Goal: Task Accomplishment & Management: Complete application form

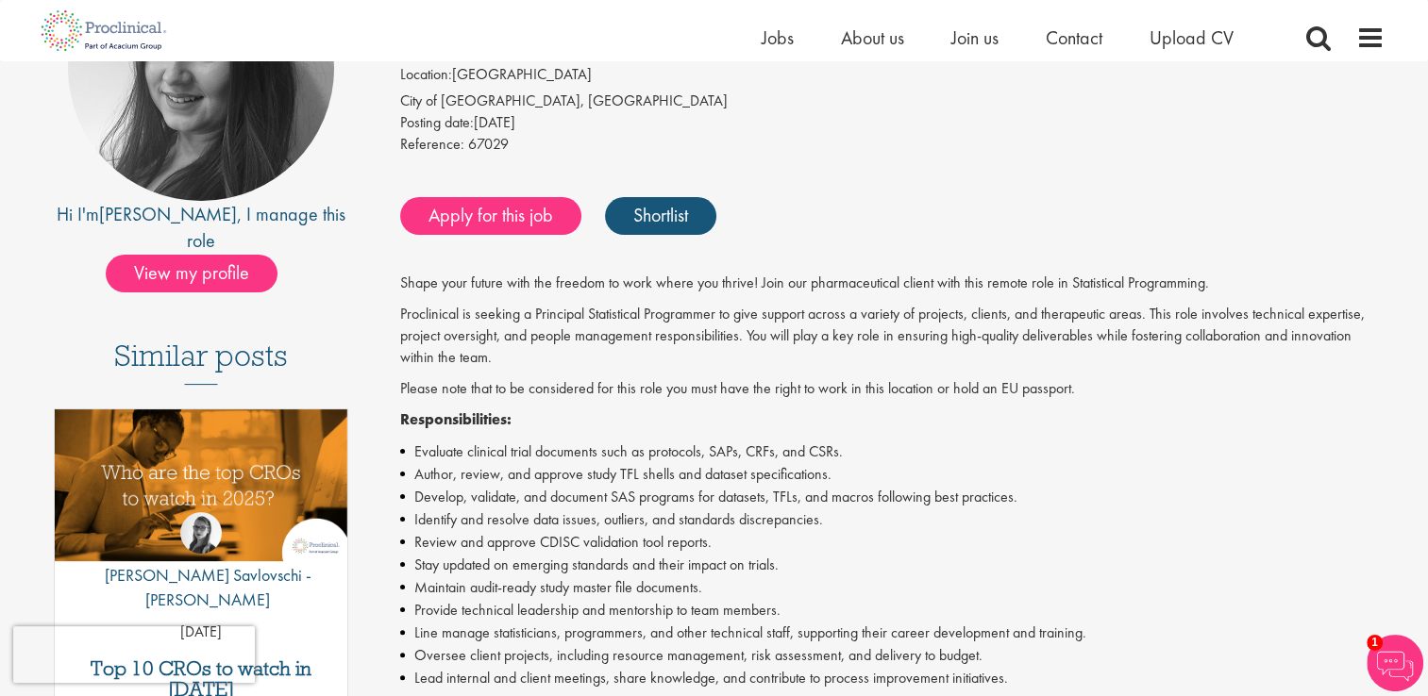
scroll to position [283, 0]
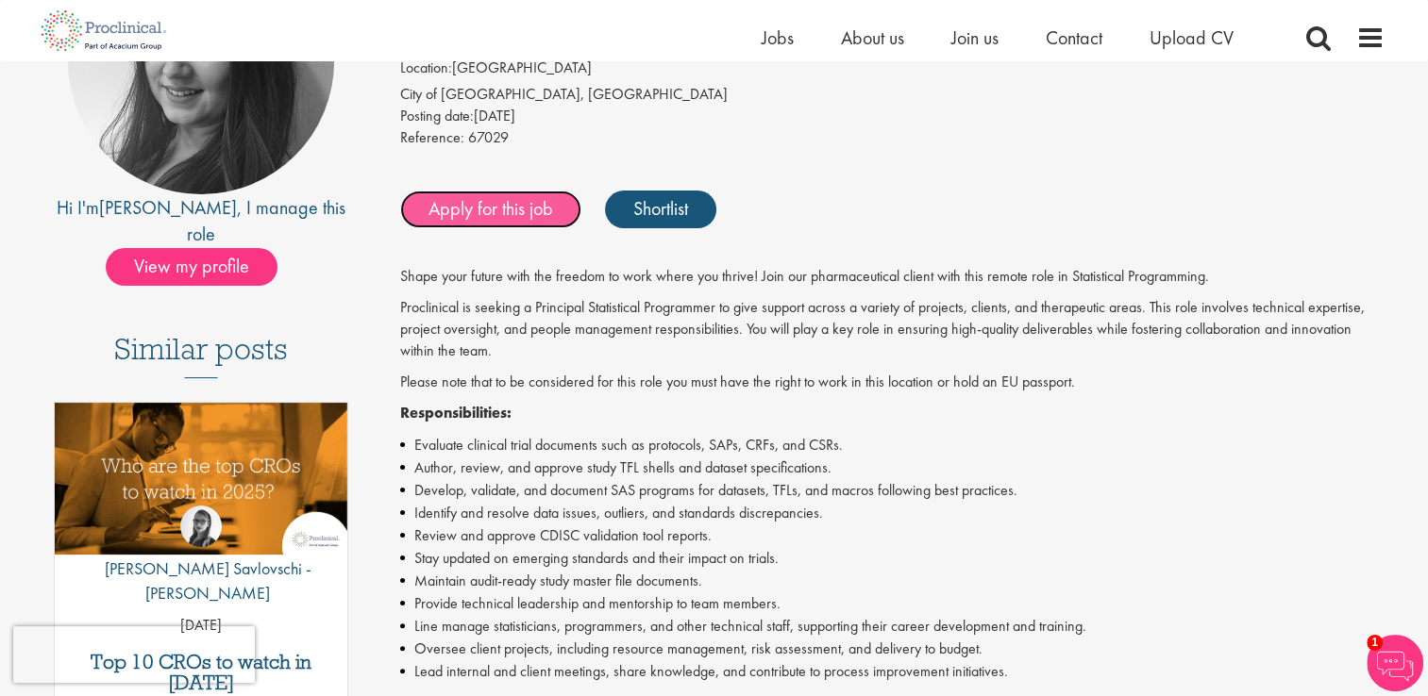
click at [476, 206] on link "Apply for this job" at bounding box center [490, 210] width 181 height 38
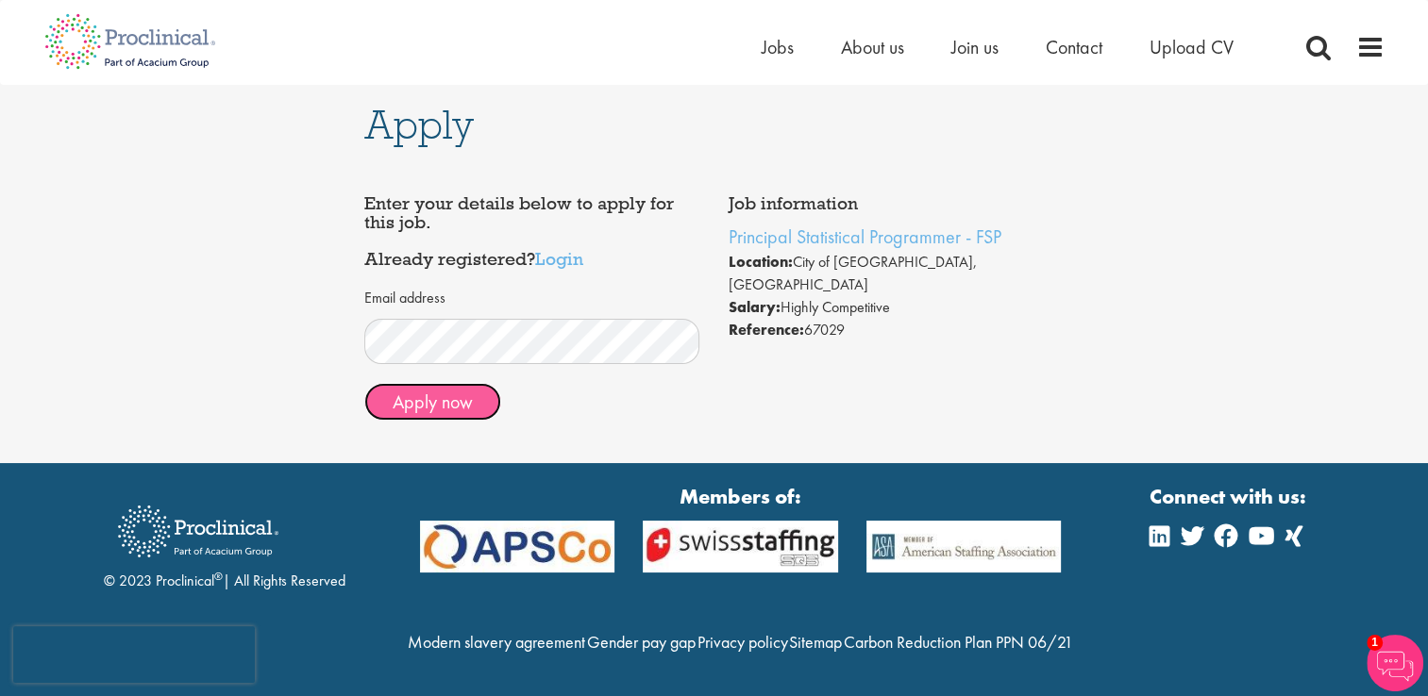
click at [431, 402] on button "Apply now" at bounding box center [432, 402] width 137 height 38
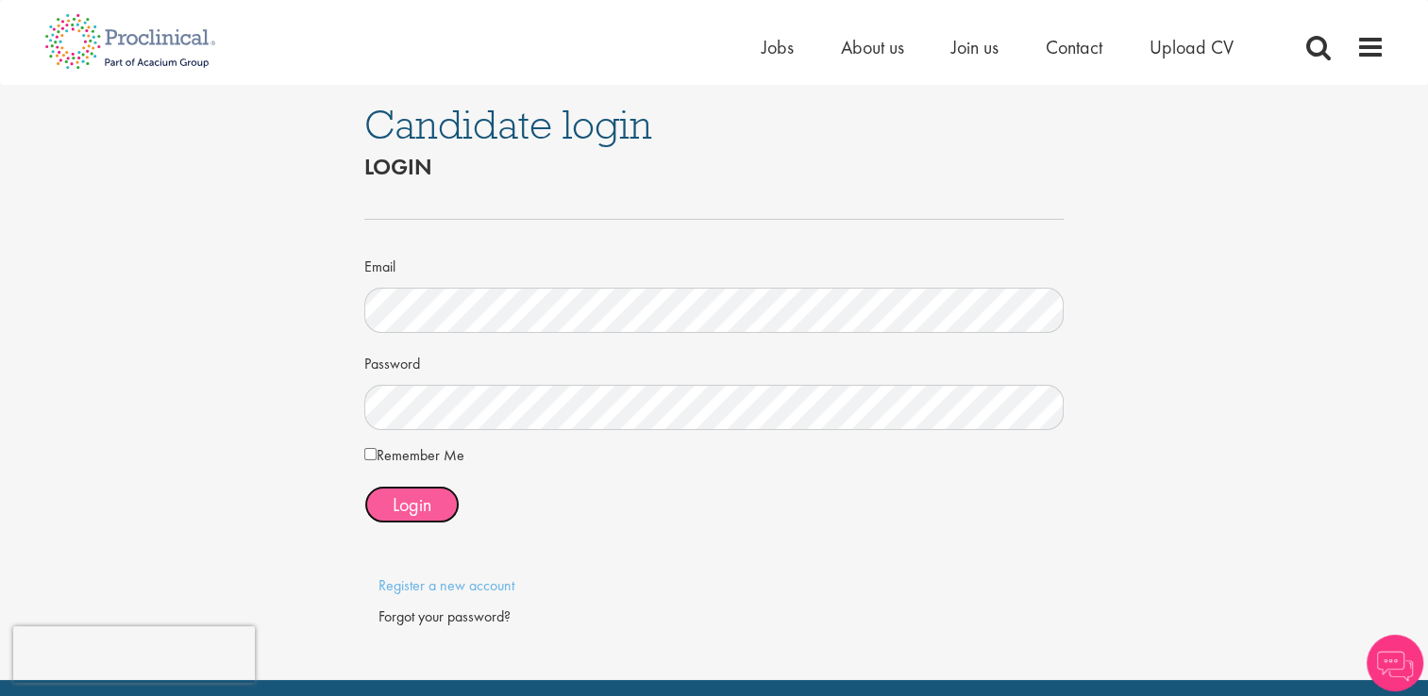
click at [410, 506] on span "Login" at bounding box center [412, 505] width 39 height 25
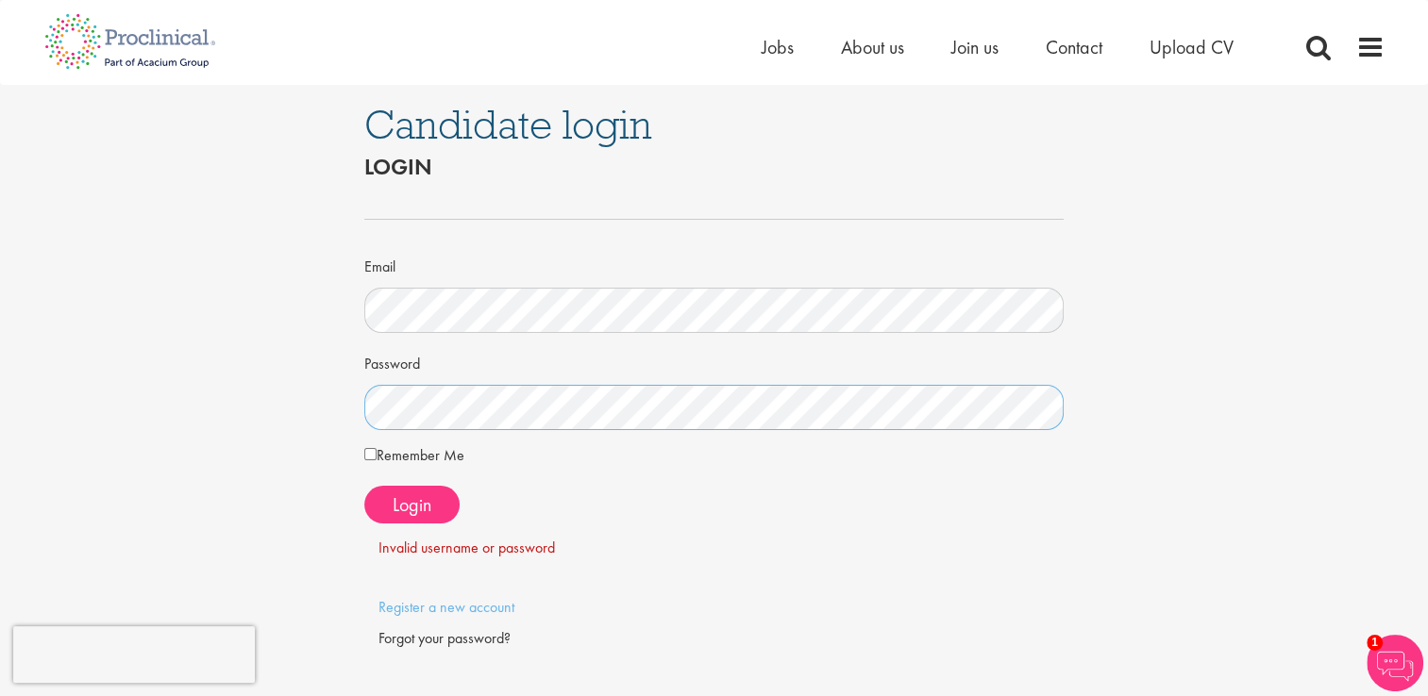
click at [285, 400] on div "Candidate login Login Email Password Remember Me" at bounding box center [714, 393] width 1456 height 617
click at [1042, 530] on form "Email Password Remember Me Login" at bounding box center [714, 374] width 672 height 370
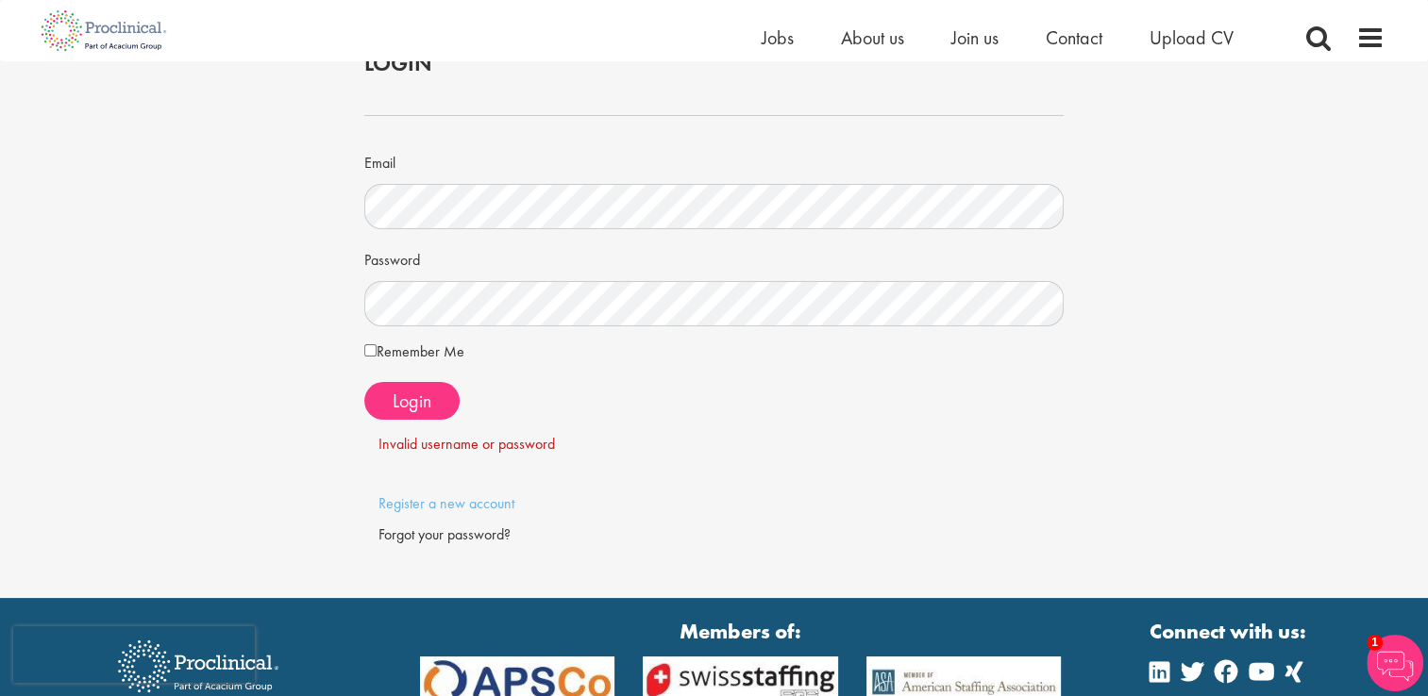
scroll to position [189, 0]
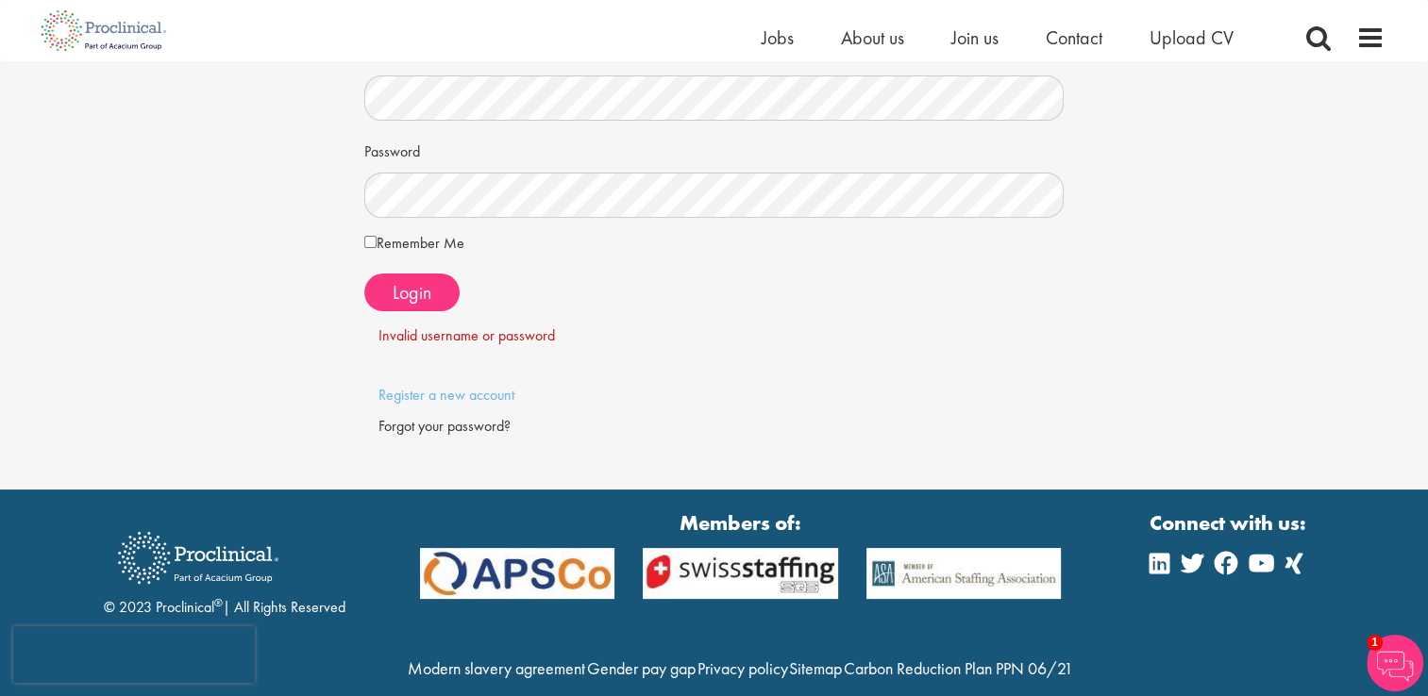
click at [415, 426] on div "Forgot your password?" at bounding box center [714, 427] width 672 height 22
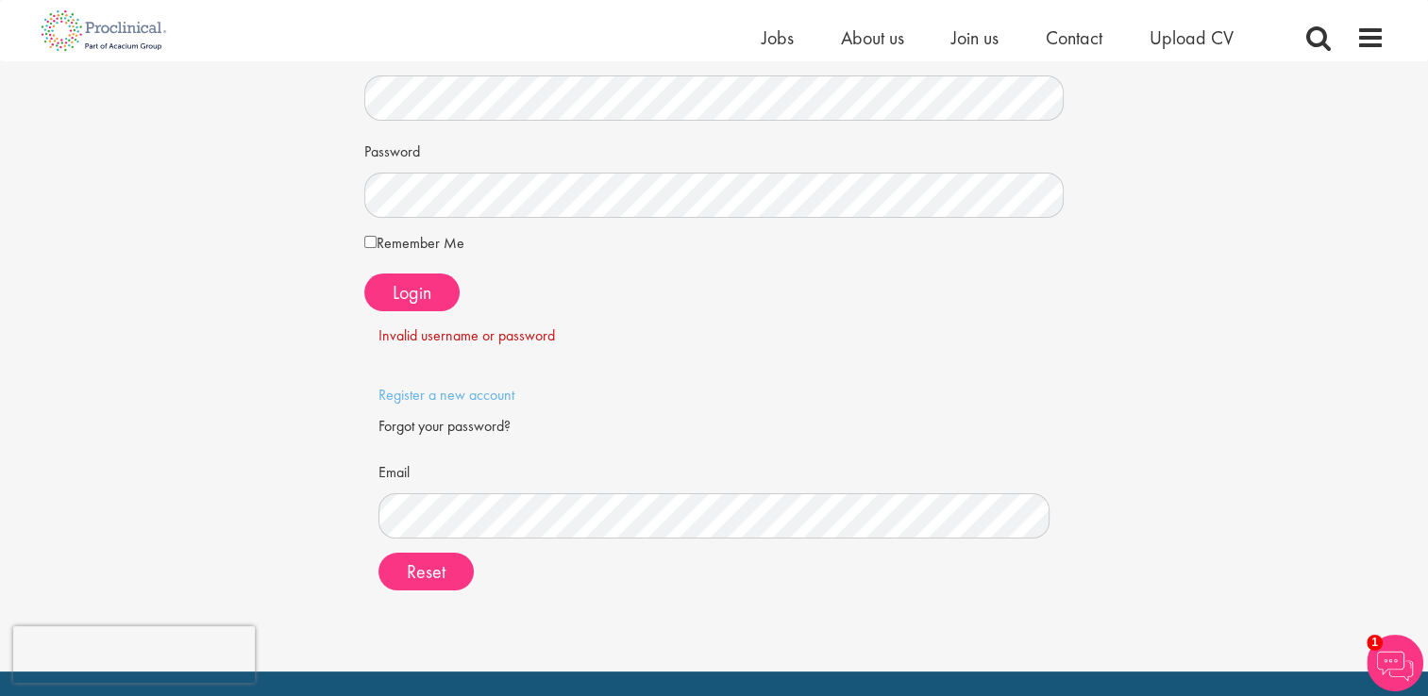
scroll to position [283, 0]
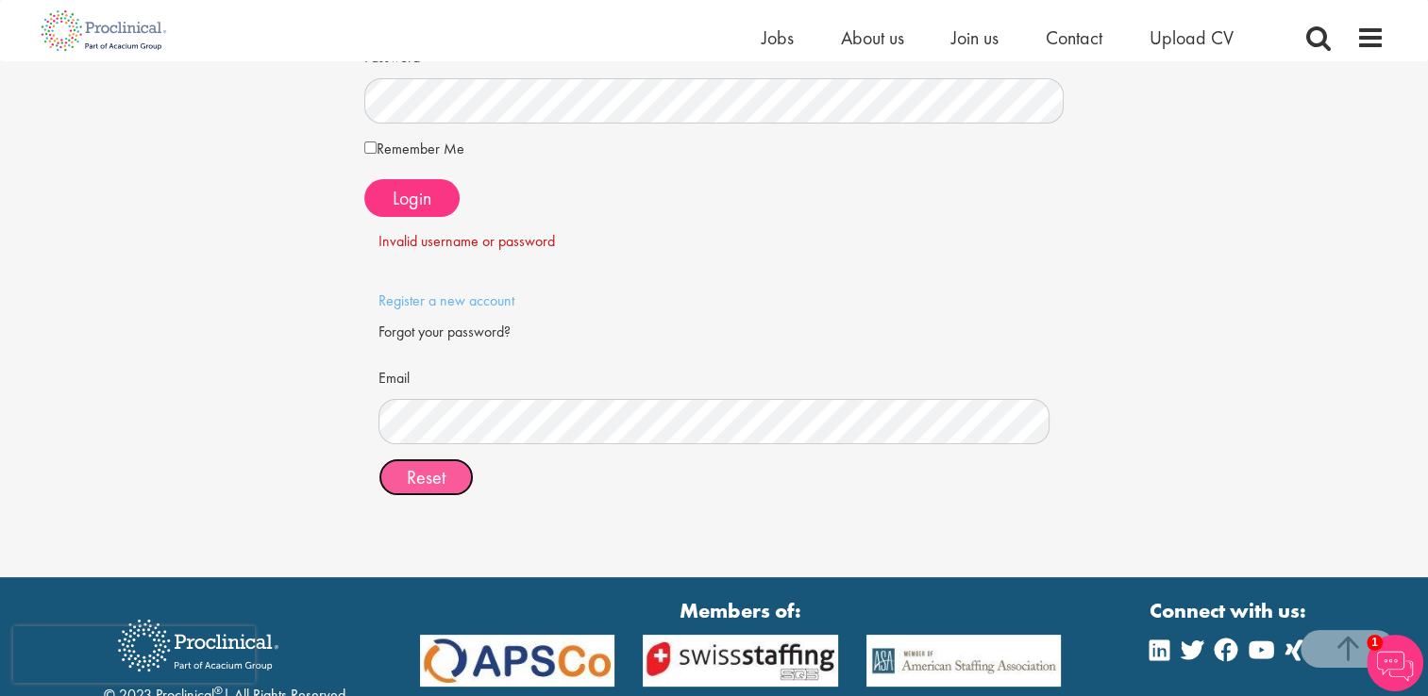
click at [411, 474] on span "Reset" at bounding box center [426, 477] width 39 height 25
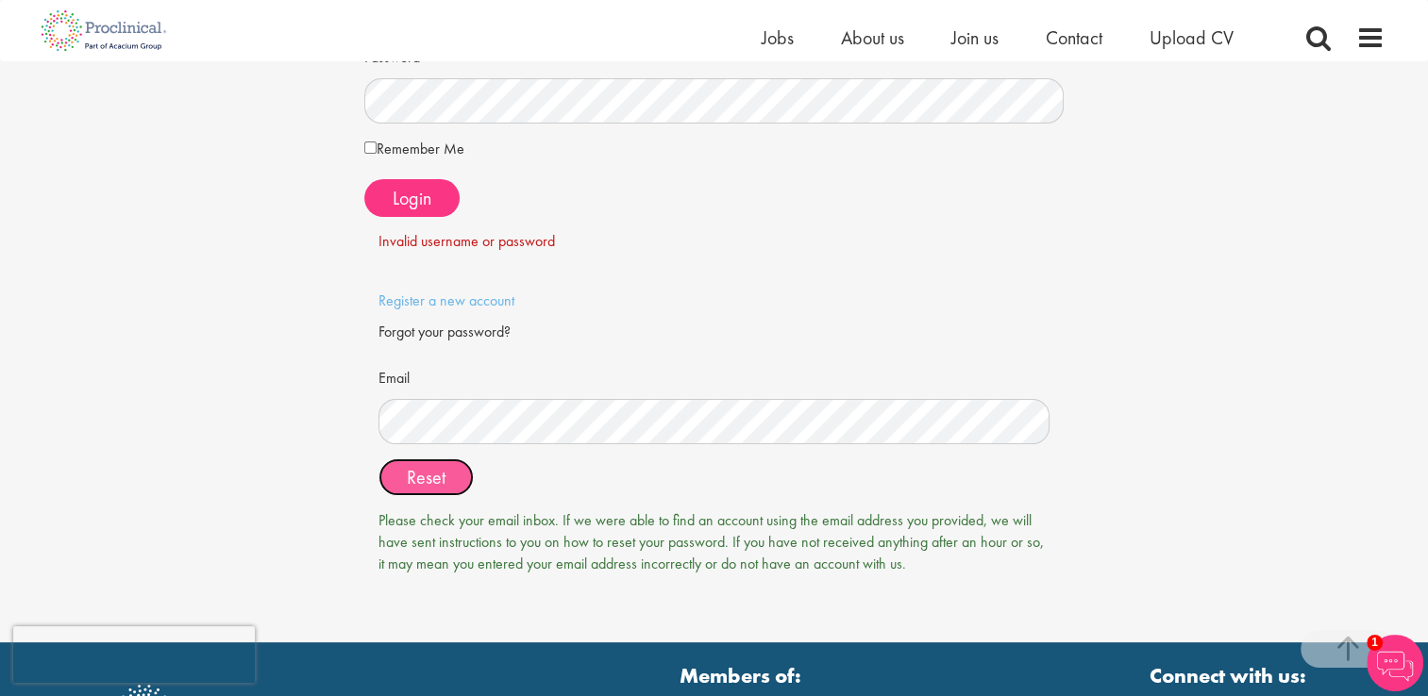
click at [418, 476] on span "Reset" at bounding box center [426, 477] width 39 height 25
click at [414, 478] on span "Reset" at bounding box center [426, 477] width 39 height 25
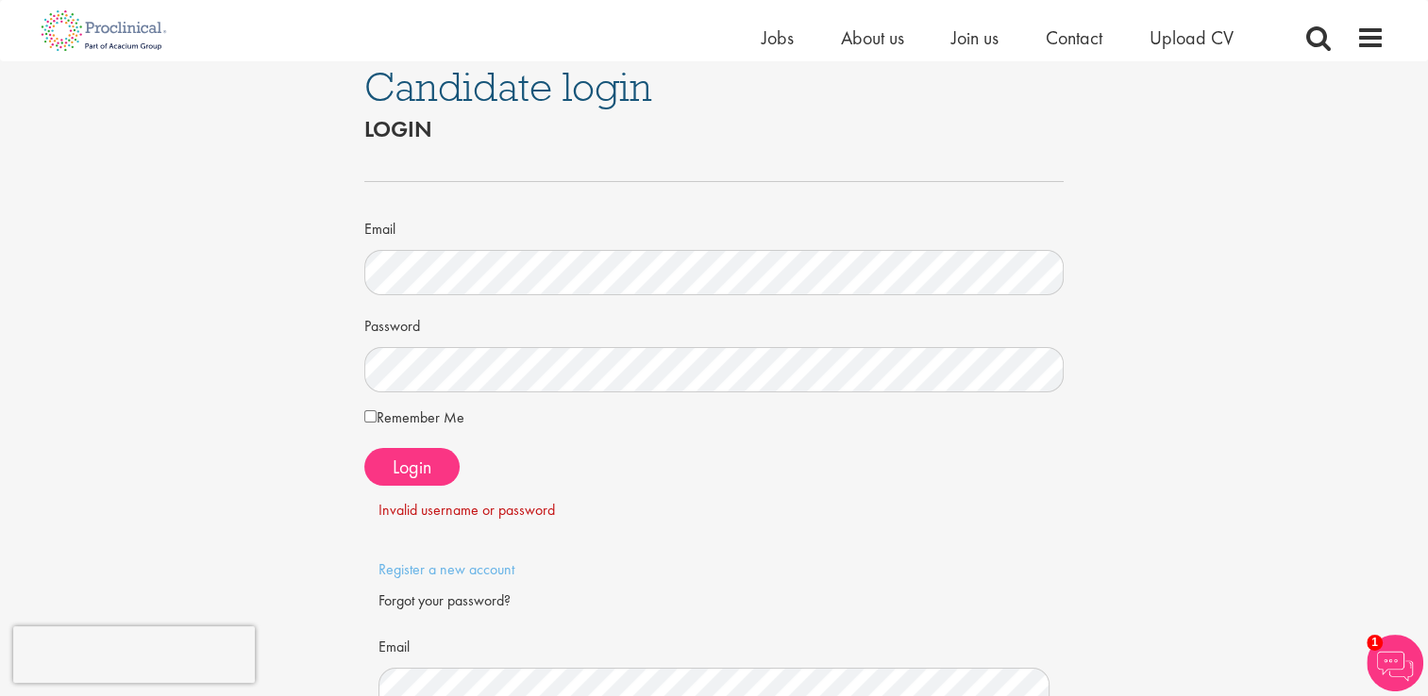
scroll to position [0, 0]
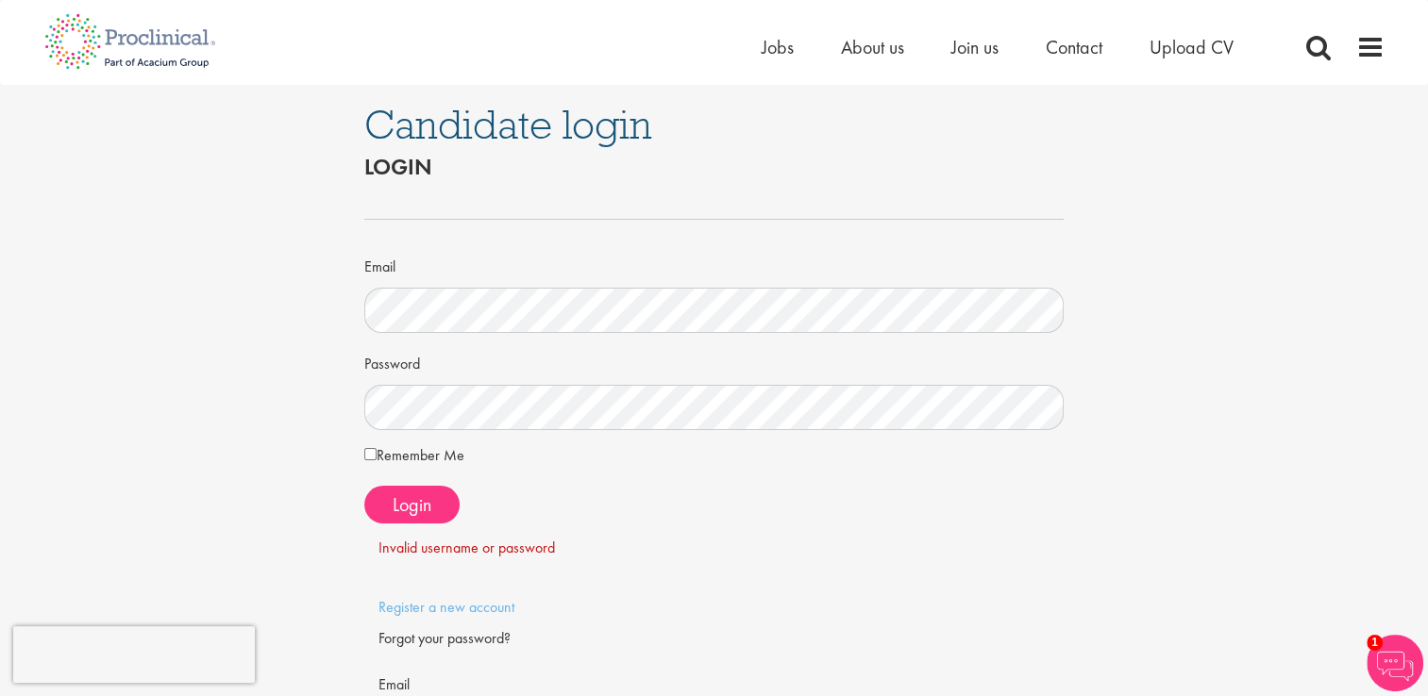
click at [1394, 331] on div "Candidate login Login Email Password Remember Me" at bounding box center [714, 517] width 1456 height 864
click at [423, 500] on span "Login" at bounding box center [412, 505] width 39 height 25
click at [303, 402] on div "Candidate login Login Email Password Remember Me" at bounding box center [714, 517] width 1456 height 864
click at [924, 527] on form "Email Password Remember Me Login" at bounding box center [714, 374] width 672 height 370
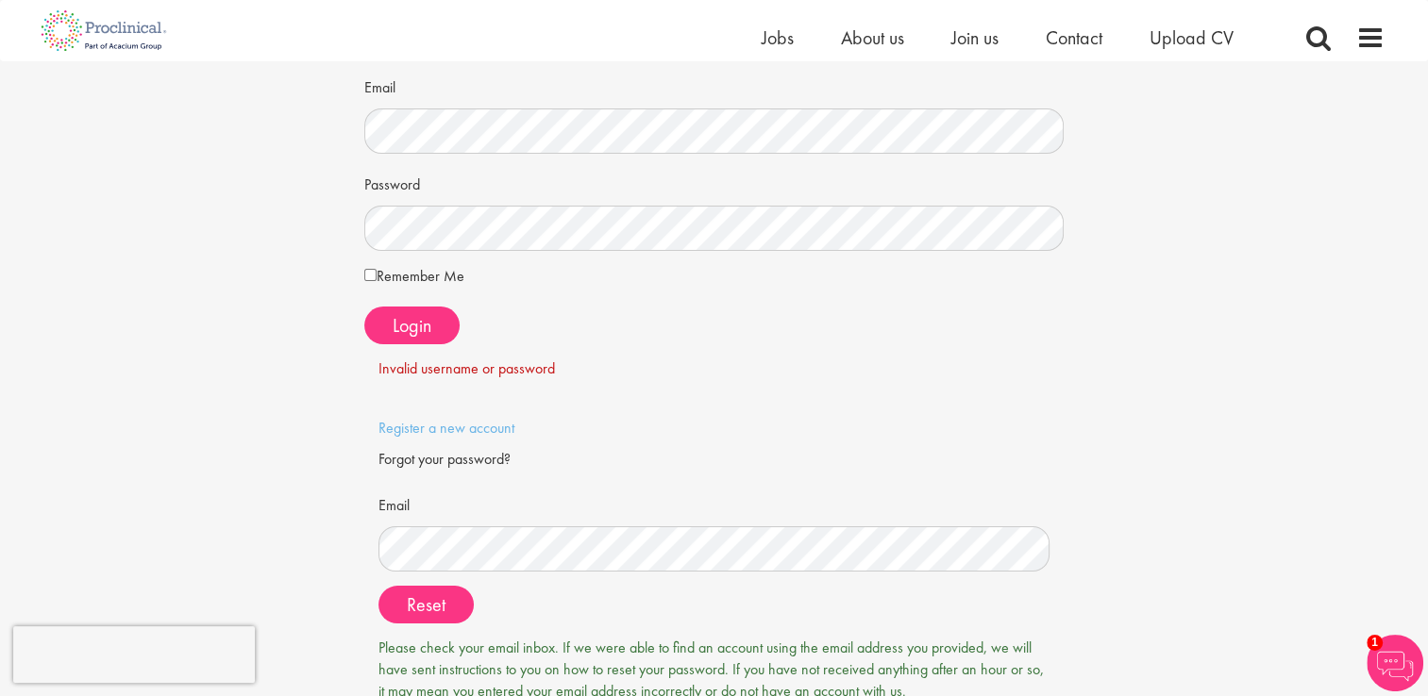
scroll to position [283, 0]
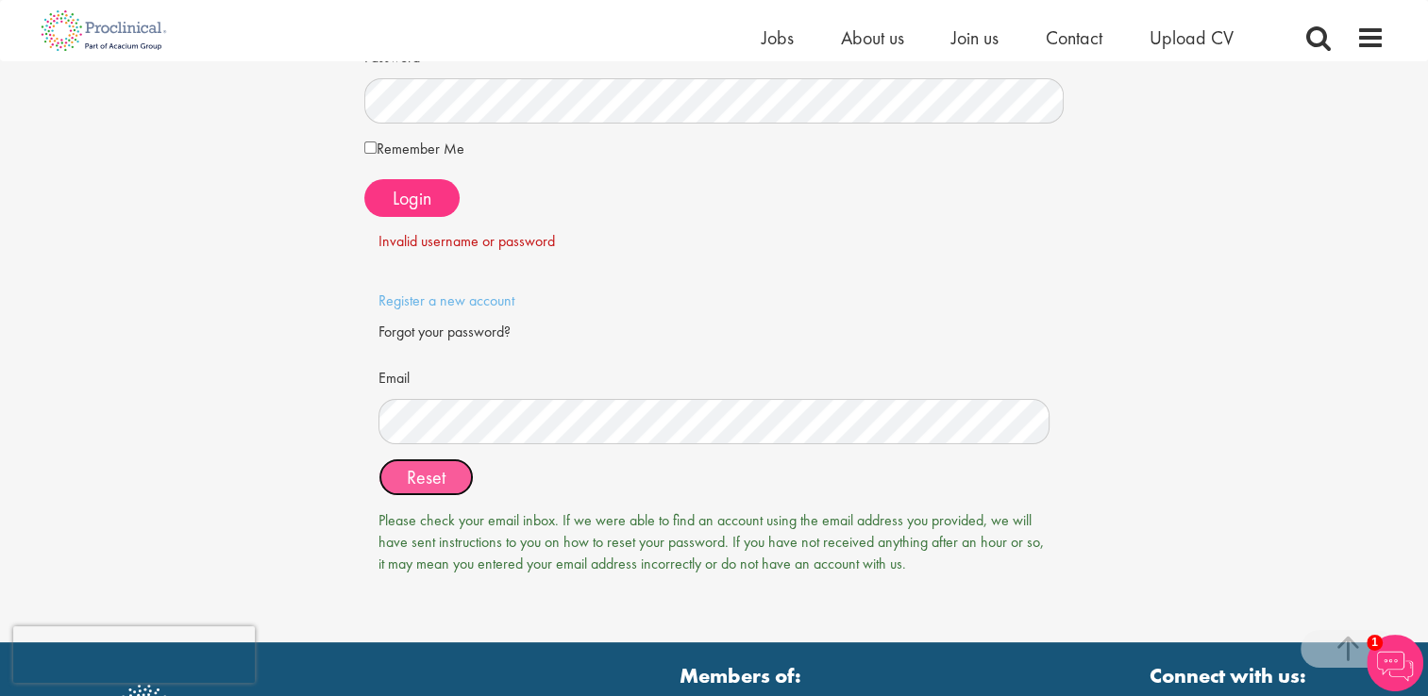
click at [424, 485] on span "Reset" at bounding box center [426, 477] width 39 height 25
click at [426, 476] on span "Reset" at bounding box center [426, 477] width 39 height 25
click at [426, 478] on span "Reset" at bounding box center [426, 477] width 39 height 25
click at [426, 477] on span "Reset" at bounding box center [426, 477] width 39 height 25
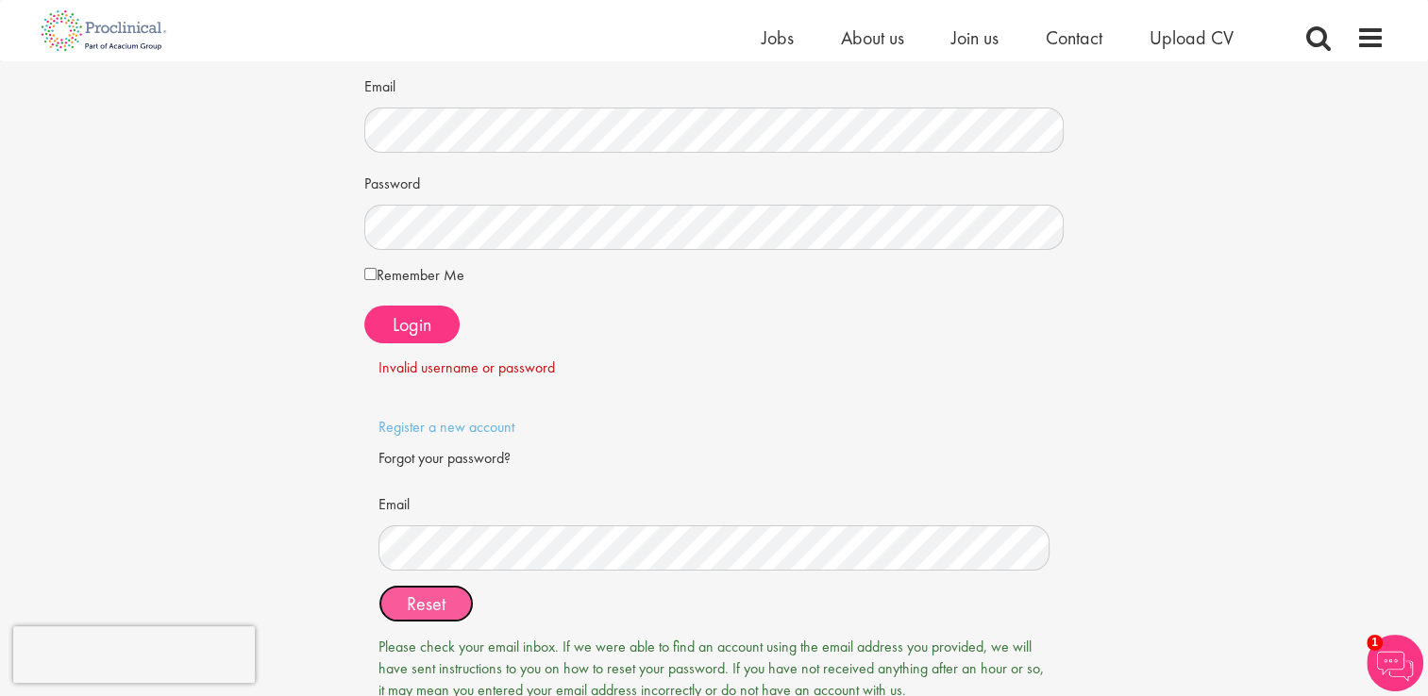
scroll to position [189, 0]
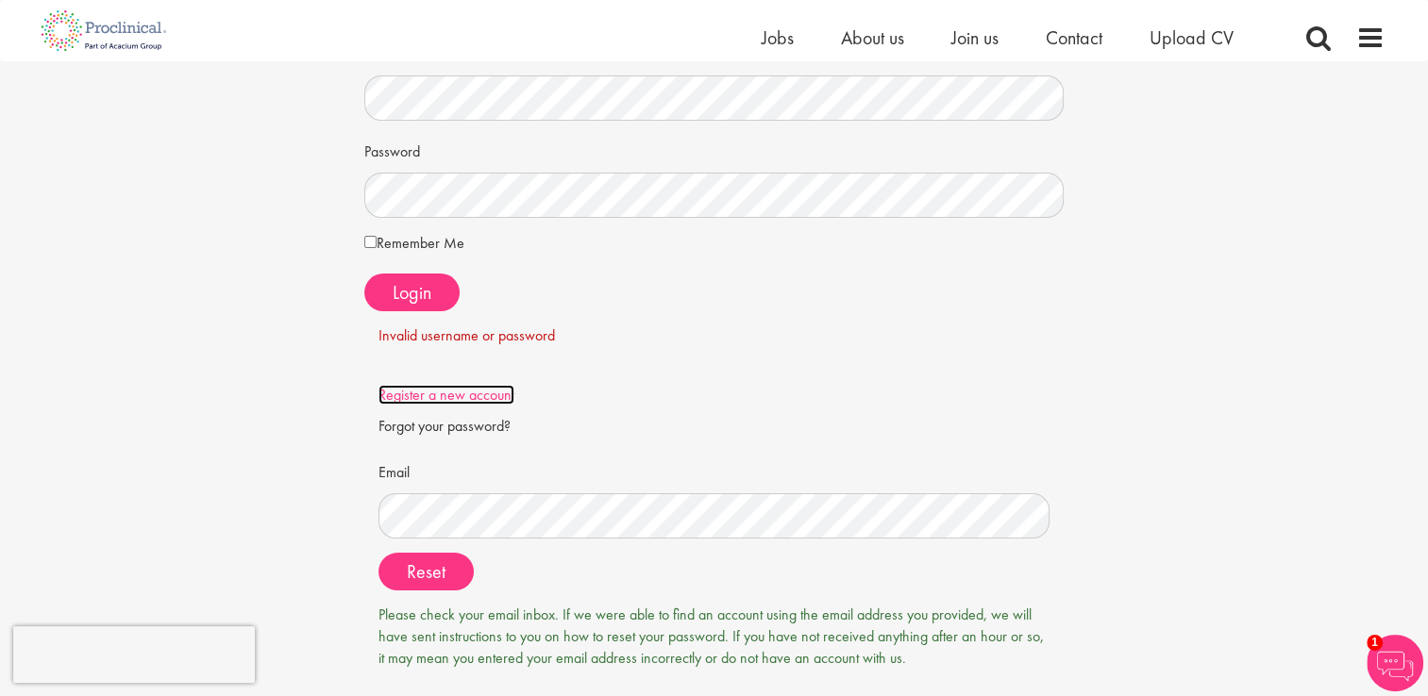
click at [432, 394] on link "Register a new account" at bounding box center [446, 395] width 136 height 20
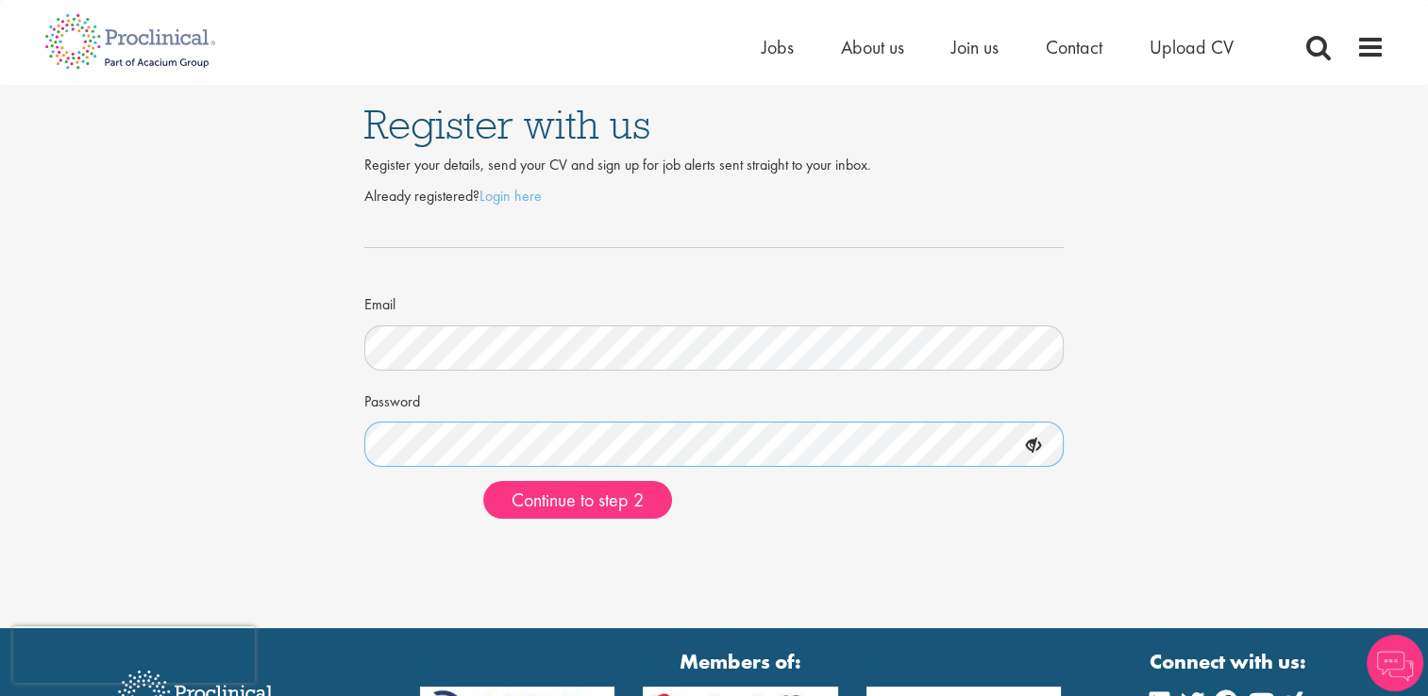
click at [194, 426] on div "Register with us Register your details, send your CV and sign up for job alerts…" at bounding box center [714, 309] width 1456 height 449
click at [1035, 446] on icon at bounding box center [1033, 446] width 32 height 32
click at [242, 430] on div "Register with us Register your details, send your CV and sign up for job alerts…" at bounding box center [714, 309] width 1456 height 449
click at [1261, 542] on div "Register with us Register your details, send your CV and sign up for job alerts…" at bounding box center [714, 314] width 1428 height 628
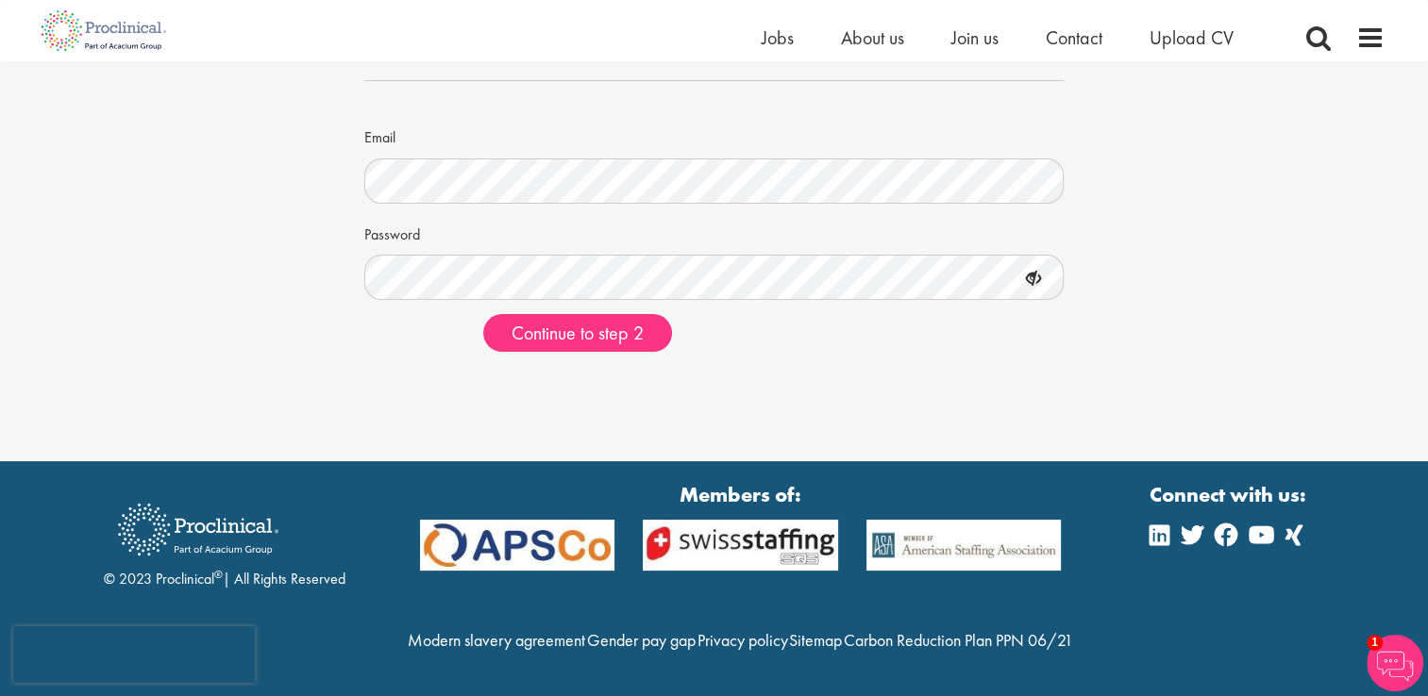
scroll to position [184, 0]
click at [574, 321] on span "Continue to step 2" at bounding box center [577, 333] width 132 height 25
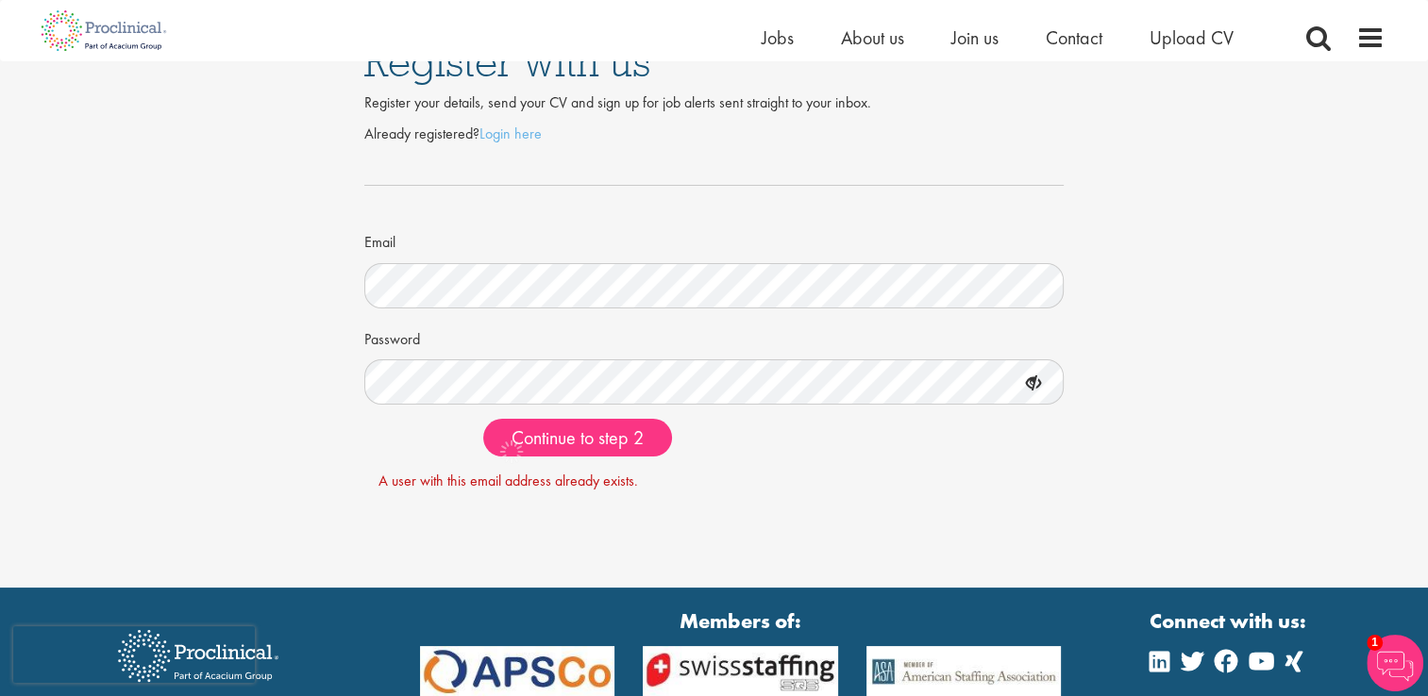
scroll to position [0, 0]
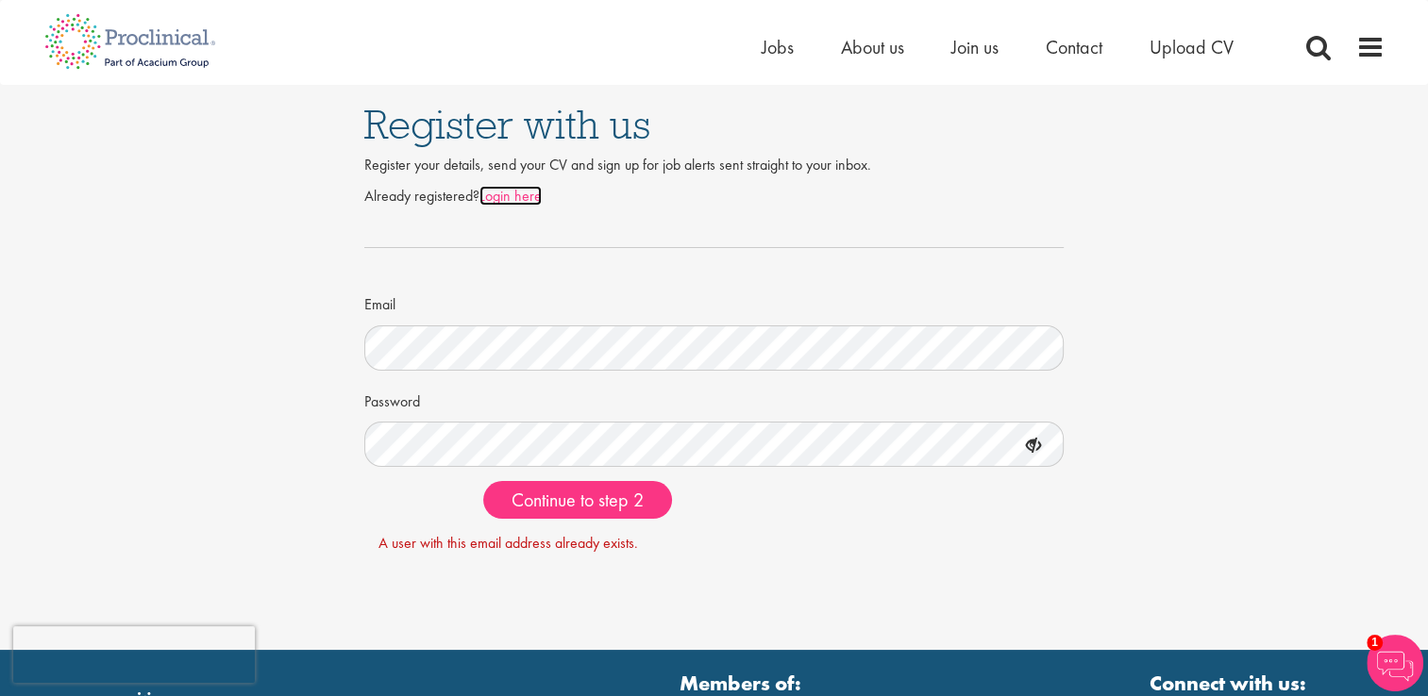
click at [521, 196] on link "Login here" at bounding box center [510, 196] width 62 height 20
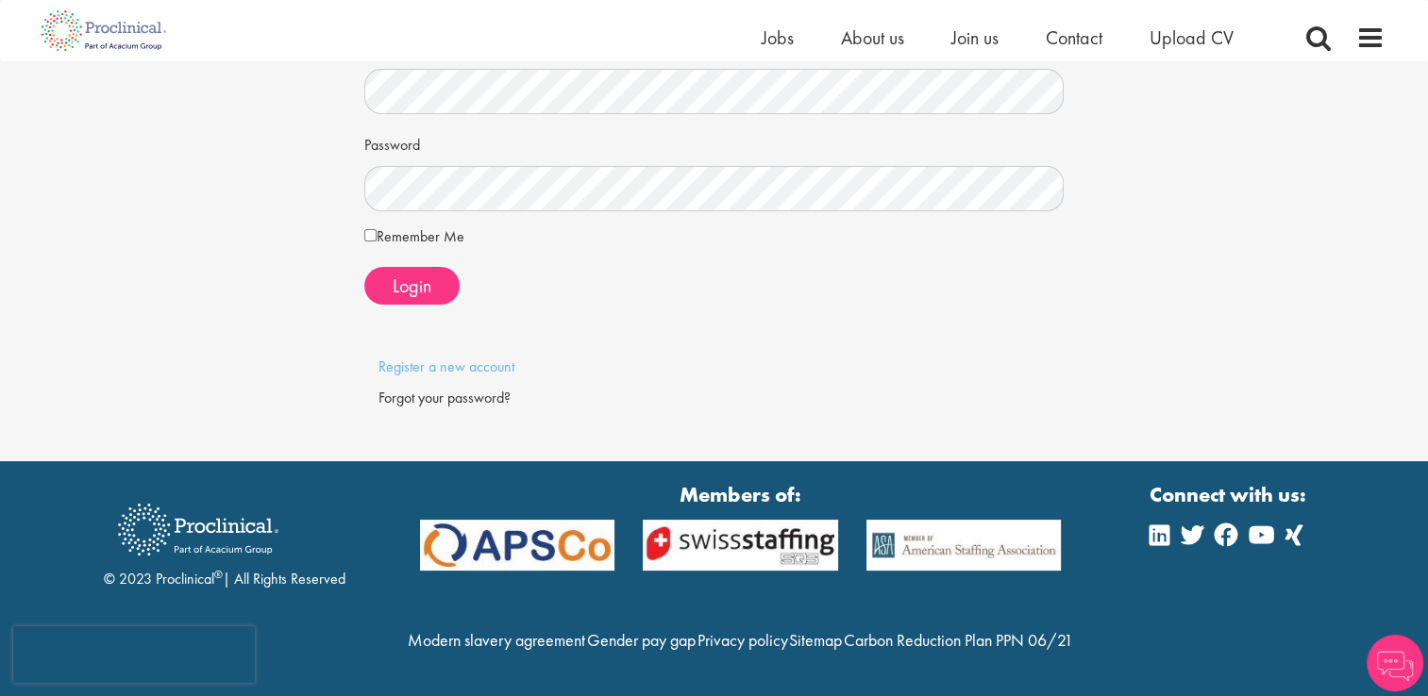
scroll to position [234, 0]
click at [413, 388] on div "Forgot your password?" at bounding box center [714, 399] width 672 height 22
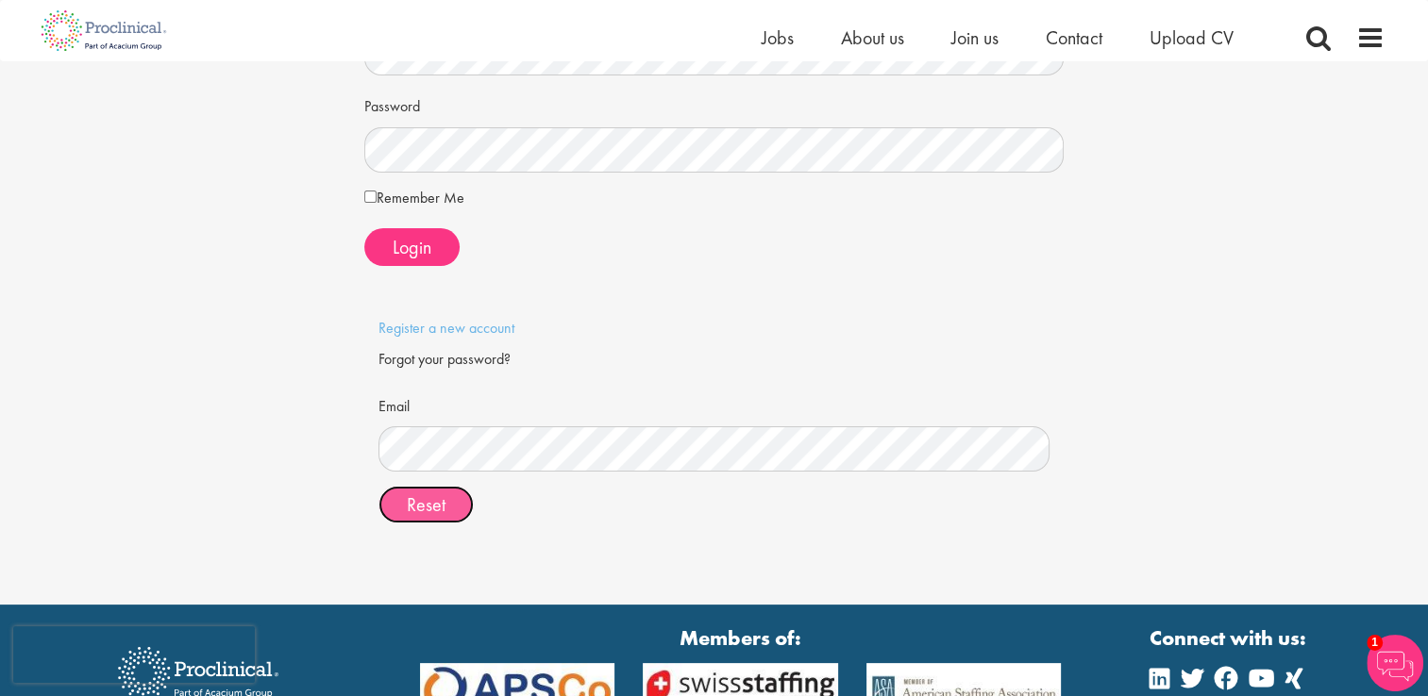
click at [420, 493] on span "Reset" at bounding box center [426, 505] width 39 height 25
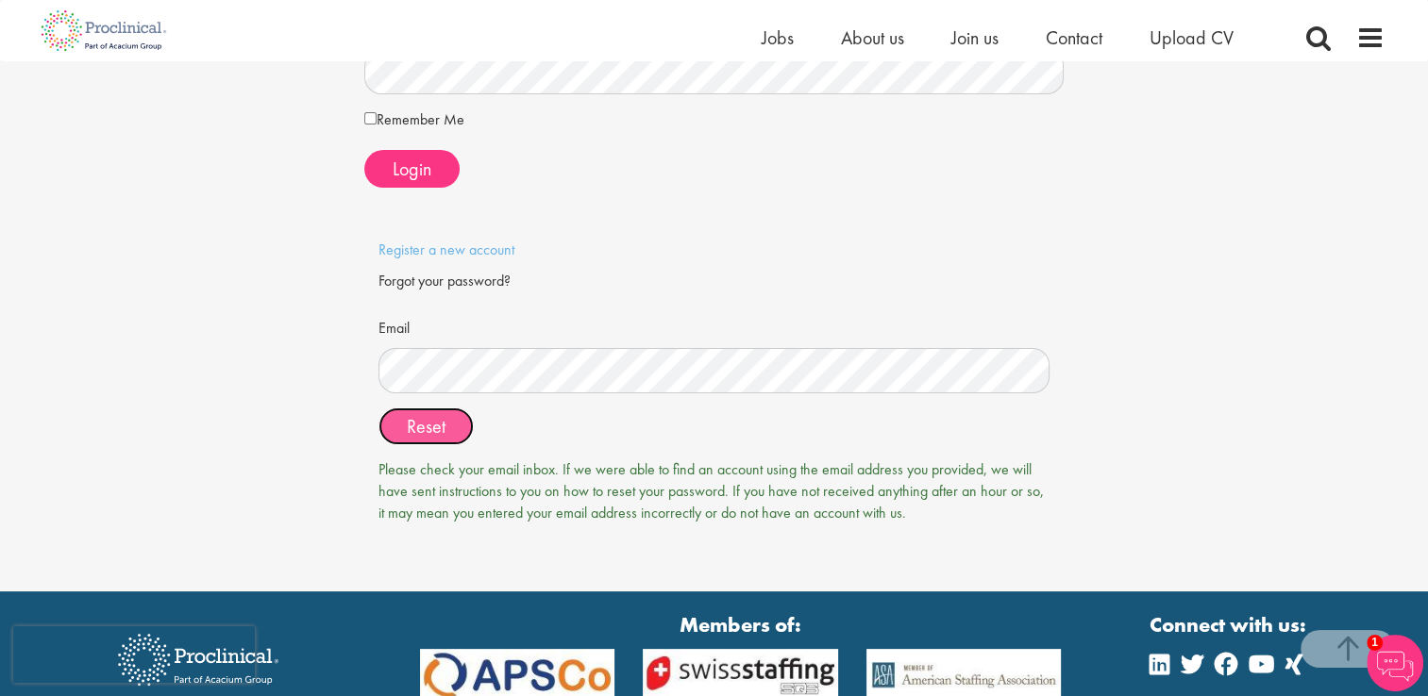
scroll to position [328, 0]
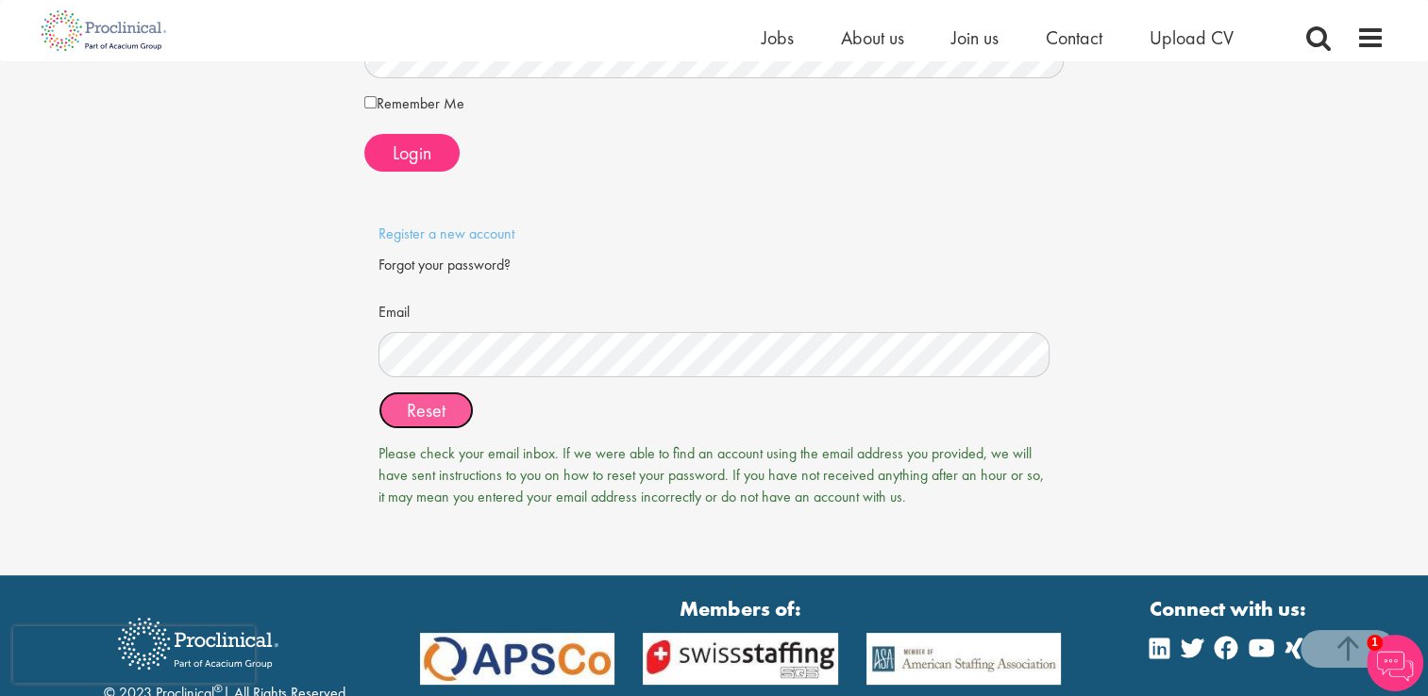
click at [408, 409] on span "Reset" at bounding box center [426, 410] width 39 height 25
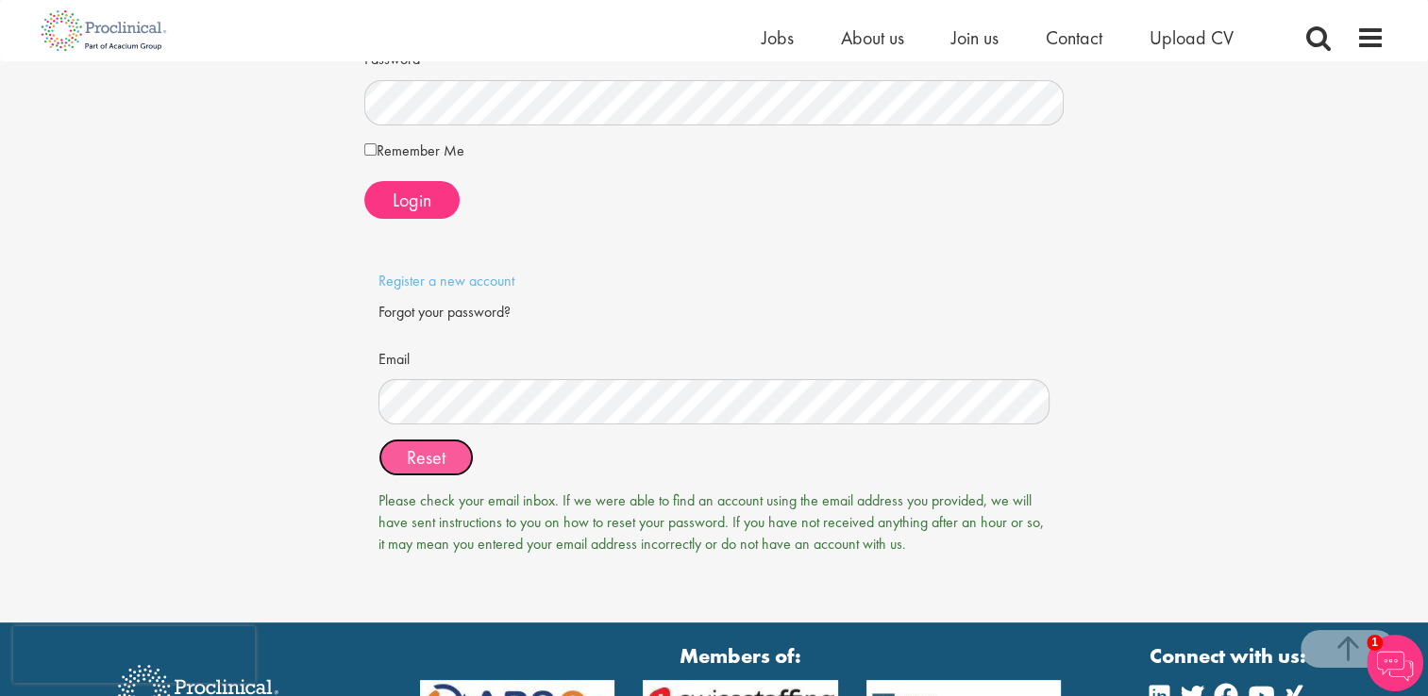
scroll to position [0, 0]
